Goal: Task Accomplishment & Management: Use online tool/utility

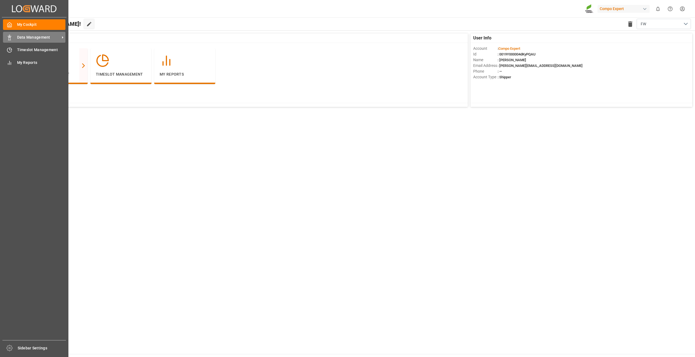
click at [29, 37] on span "Data Management" at bounding box center [38, 37] width 43 height 6
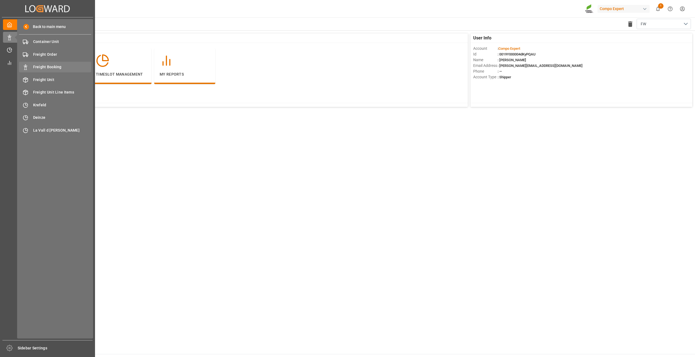
click at [51, 66] on span "Freight Booking" at bounding box center [62, 67] width 58 height 6
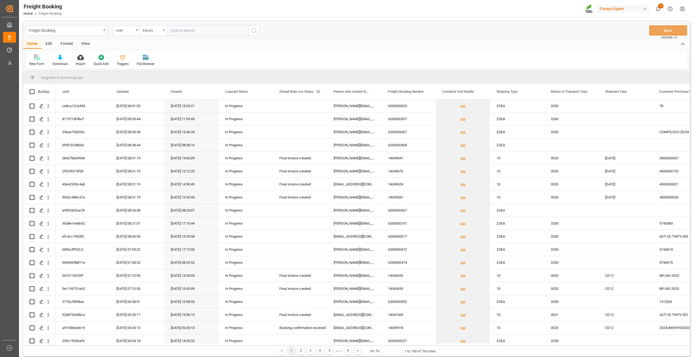
click at [319, 92] on span at bounding box center [318, 91] width 5 height 5
click at [379, 91] on span "columns" at bounding box center [378, 92] width 5 height 5
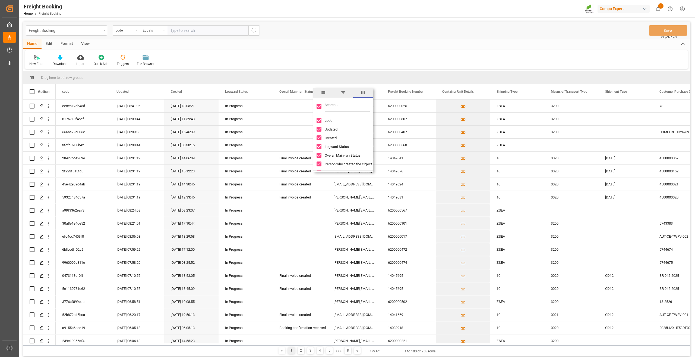
click at [340, 105] on input "Filter Columns Input" at bounding box center [347, 106] width 45 height 11
click at [315, 106] on div at bounding box center [343, 106] width 60 height 15
click at [321, 105] on input "Toggle Select All Columns" at bounding box center [319, 106] width 5 height 5
checkbox input "false"
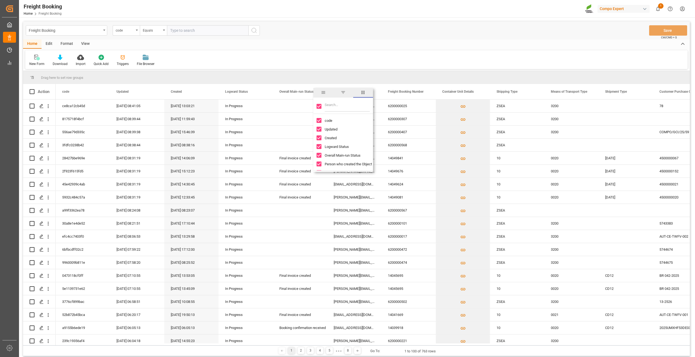
checkbox input "false"
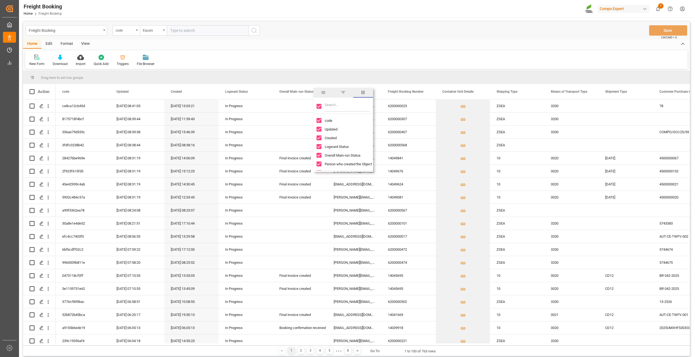
checkbox input "false"
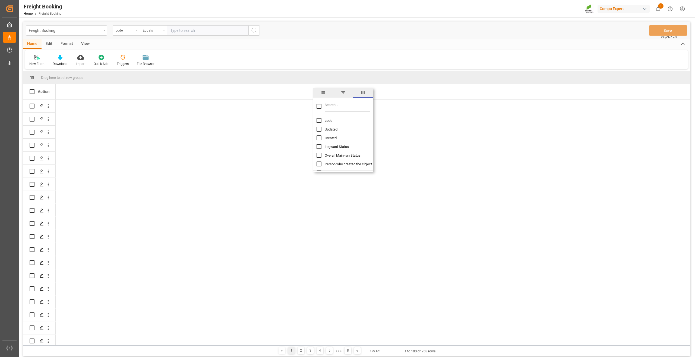
click at [330, 106] on input "Filter Columns Input" at bounding box center [347, 106] width 45 height 11
type input "customer"
click at [338, 143] on span "Customer Mail Address" at bounding box center [343, 144] width 36 height 4
checkbox input "false"
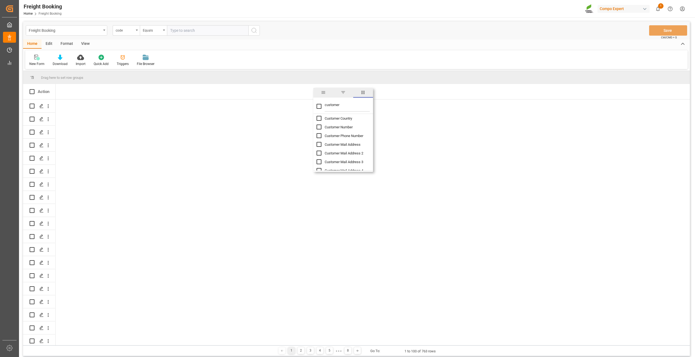
checkbox input "true"
